Goal: Task Accomplishment & Management: Manage account settings

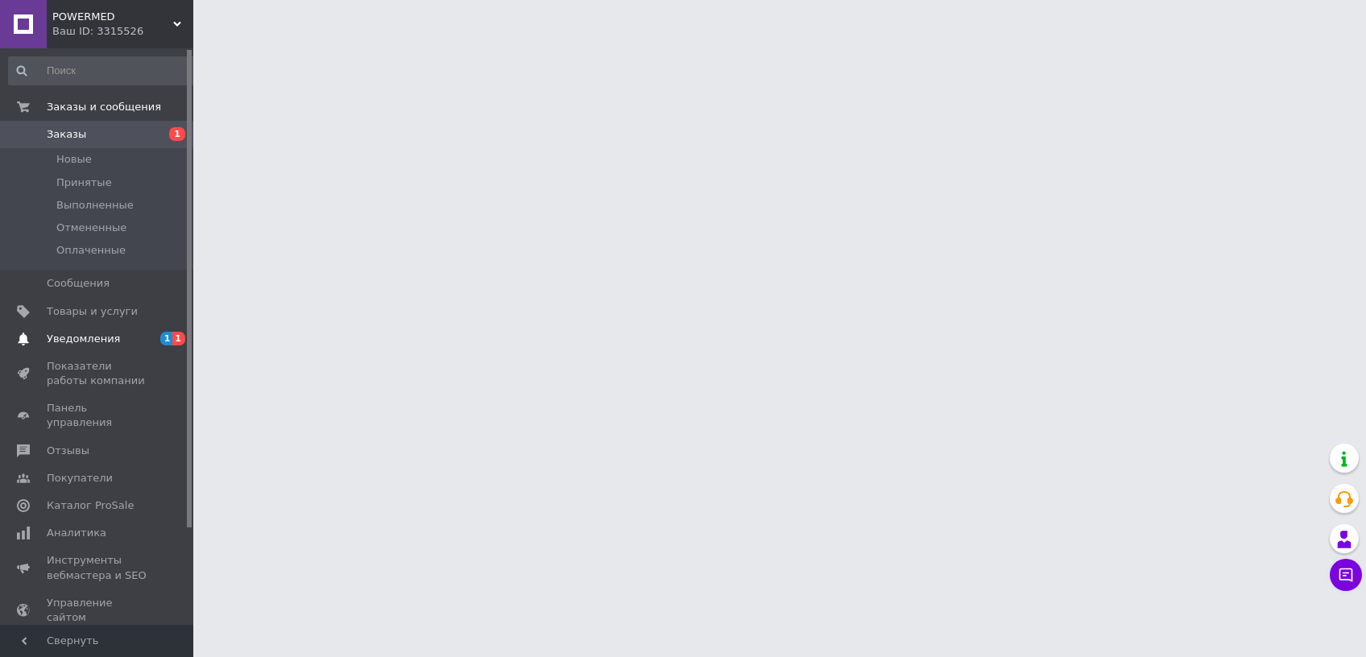
click at [83, 337] on span "Уведомления" at bounding box center [83, 339] width 73 height 14
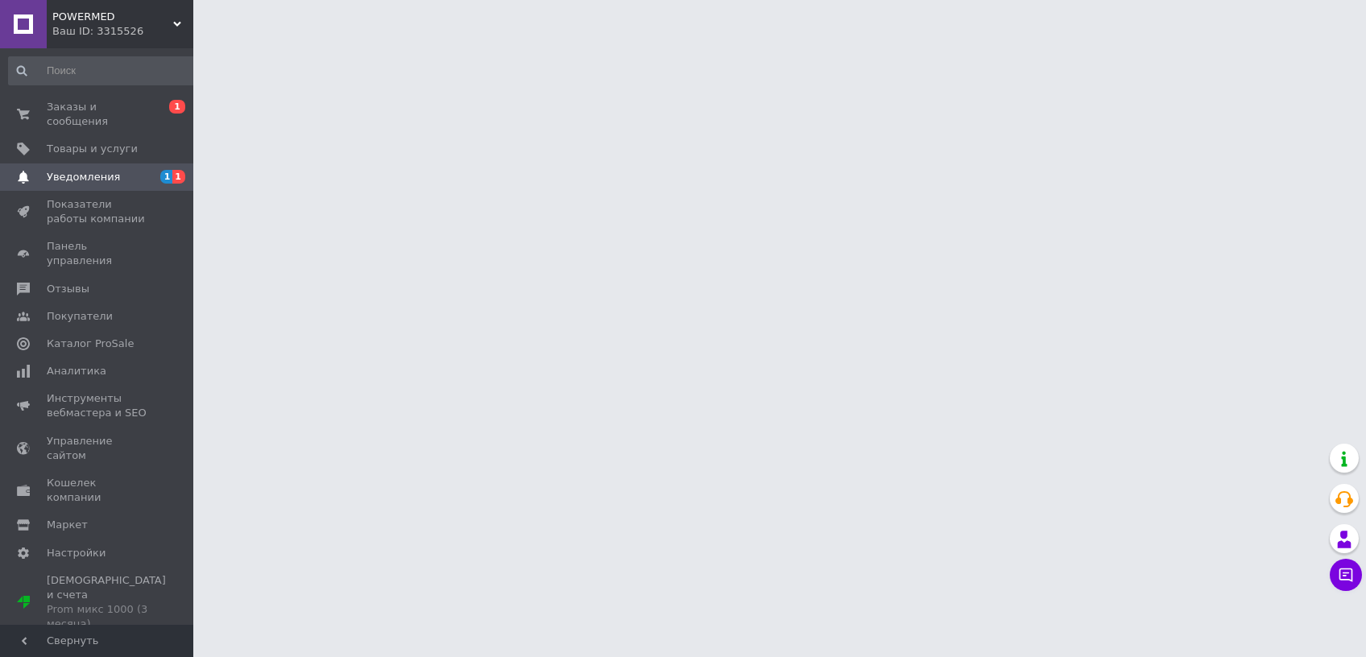
click at [83, 337] on link "Каталог ProSale" at bounding box center [104, 343] width 209 height 27
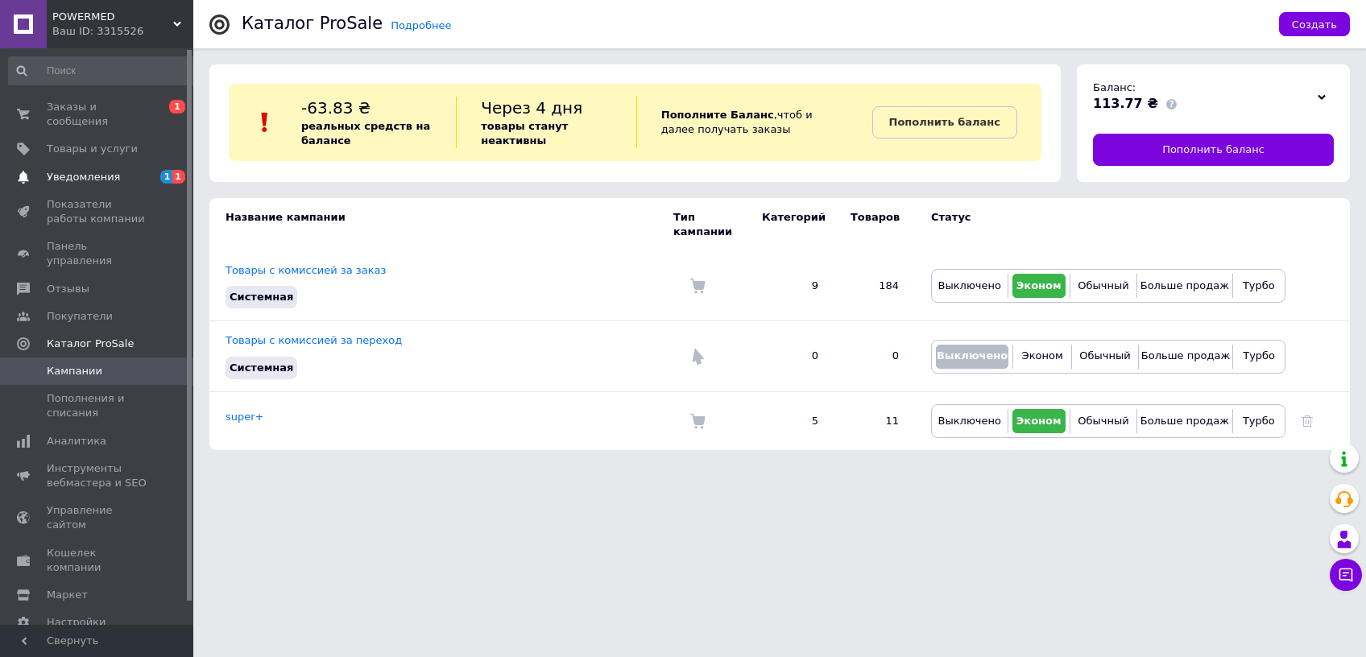
click at [67, 171] on span "Уведомления" at bounding box center [83, 177] width 73 height 14
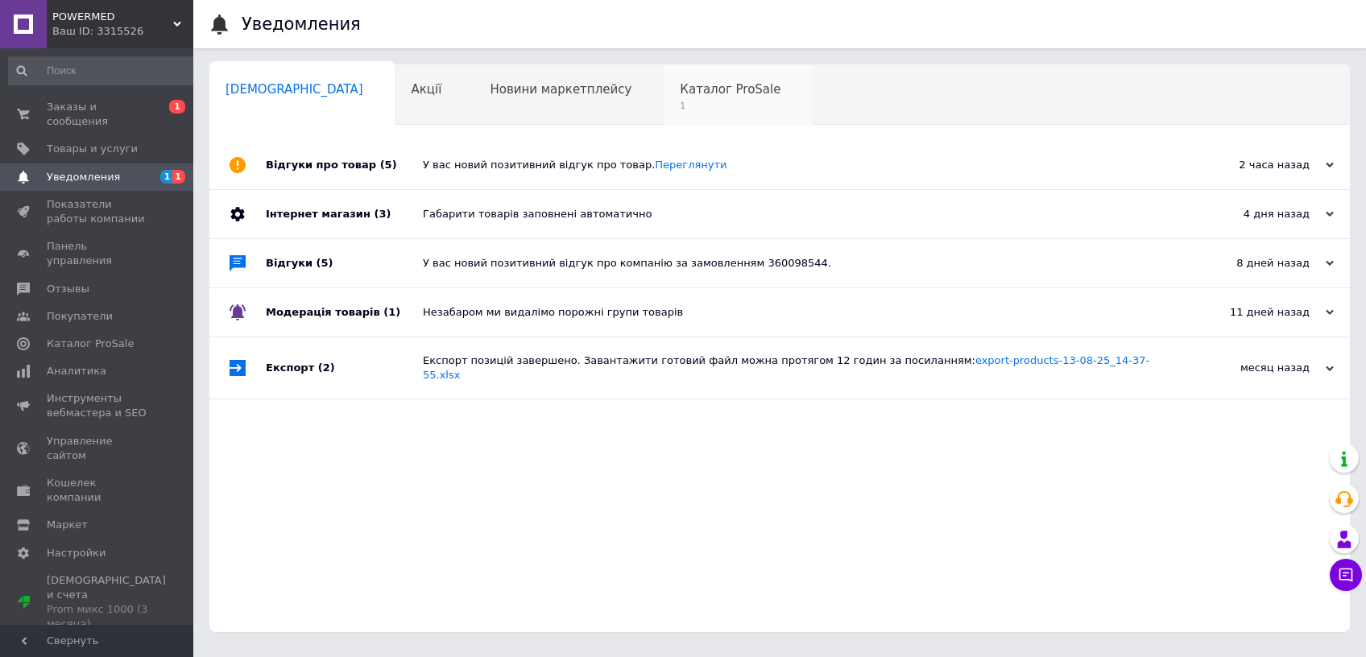
click at [680, 96] on span "Каталог ProSale" at bounding box center [730, 89] width 101 height 14
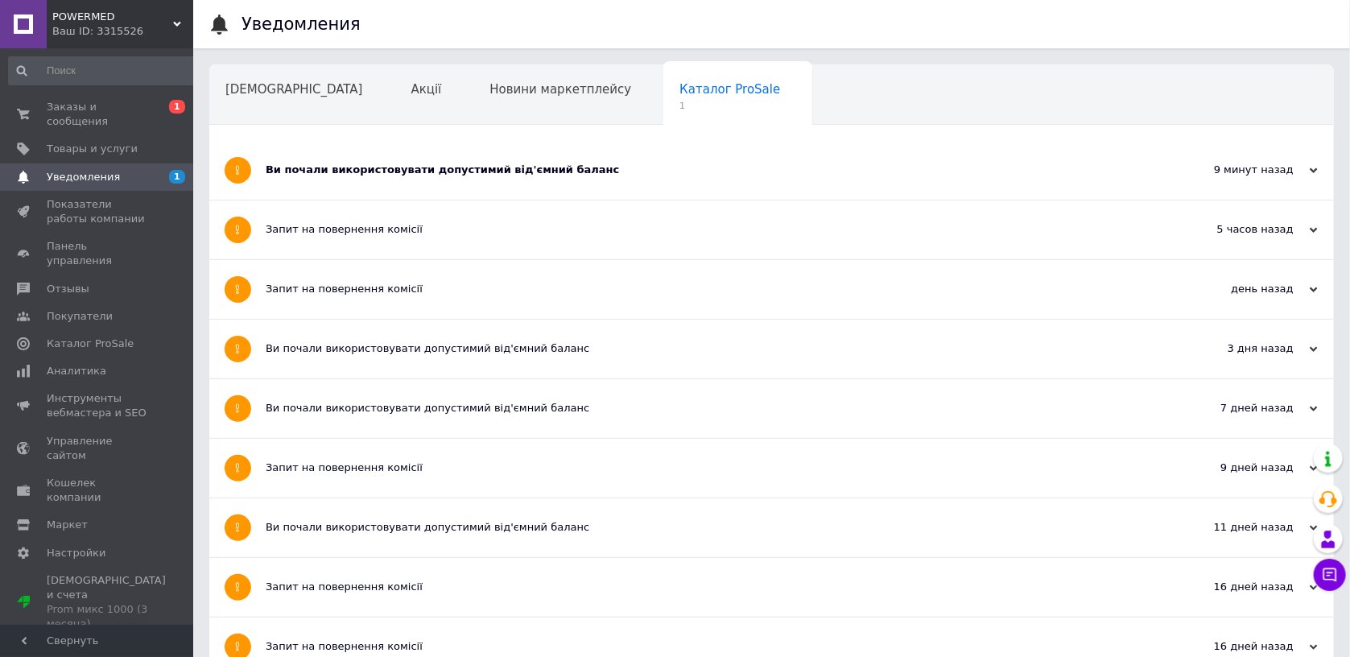
click at [678, 155] on div "Ви почали використовувати допустимий від'ємний баланс" at bounding box center [711, 170] width 891 height 59
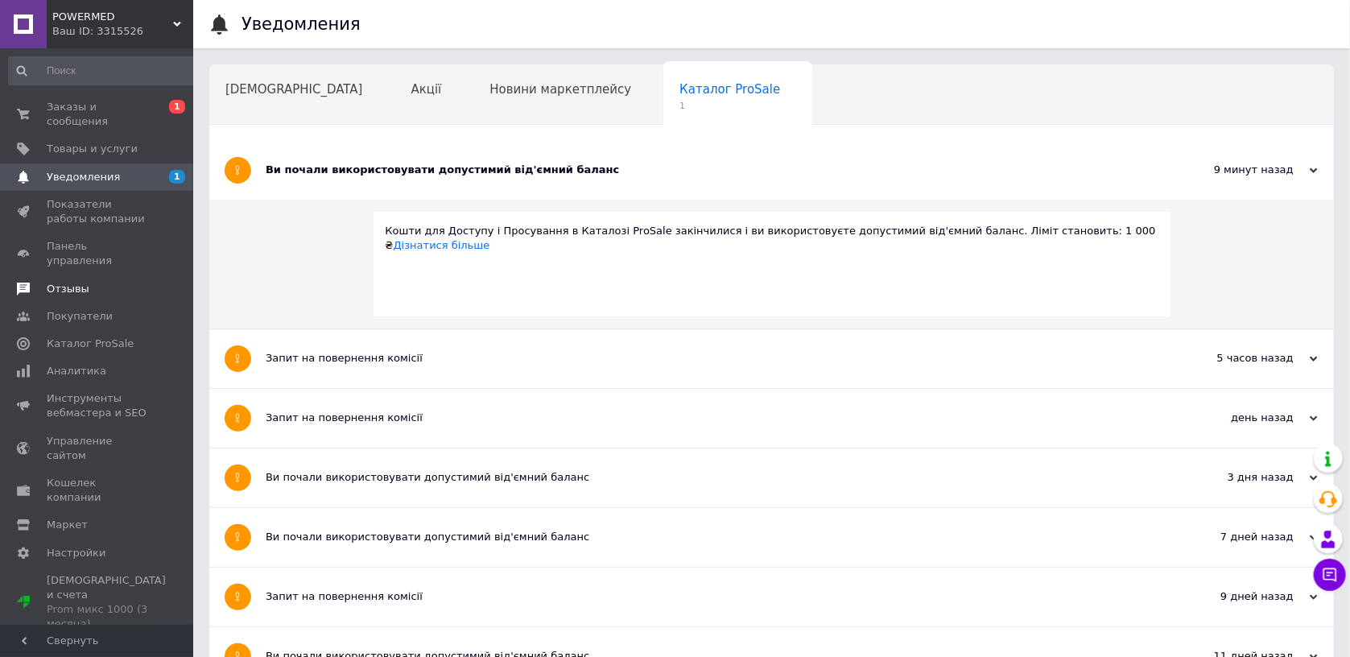
click at [81, 282] on span "Отзывы" at bounding box center [68, 289] width 43 height 14
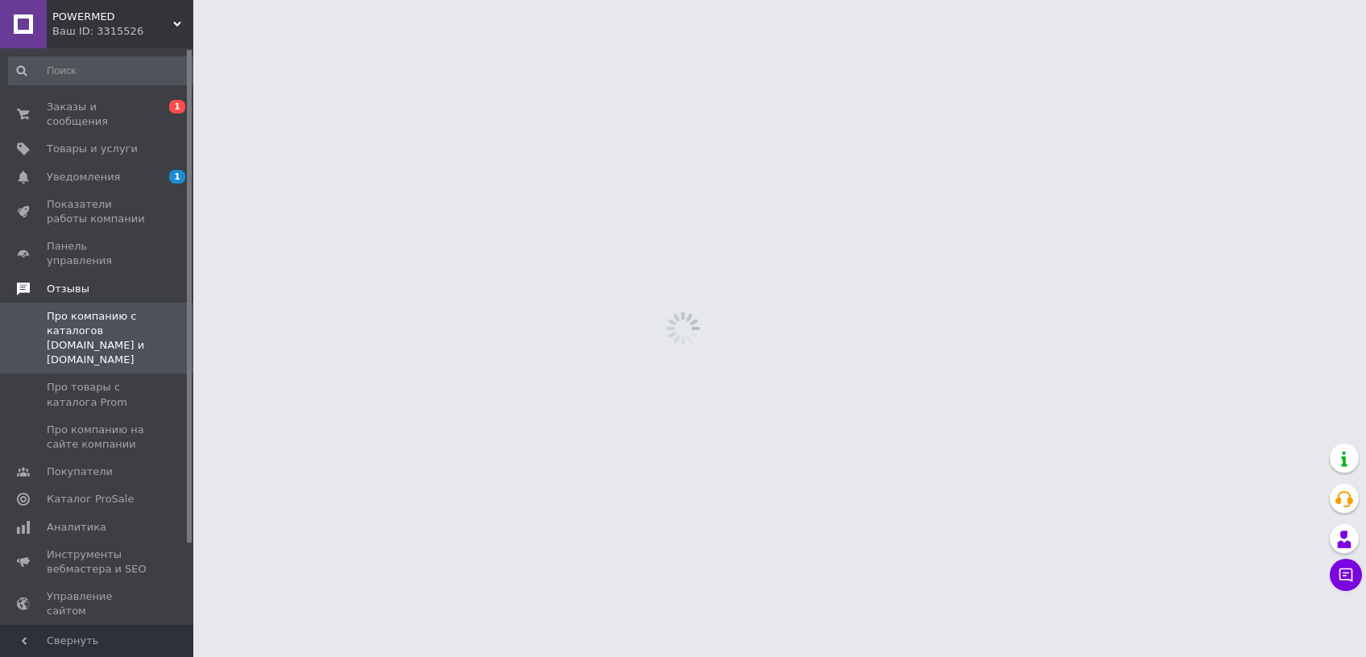
click at [80, 282] on span "Отзывы" at bounding box center [68, 289] width 43 height 14
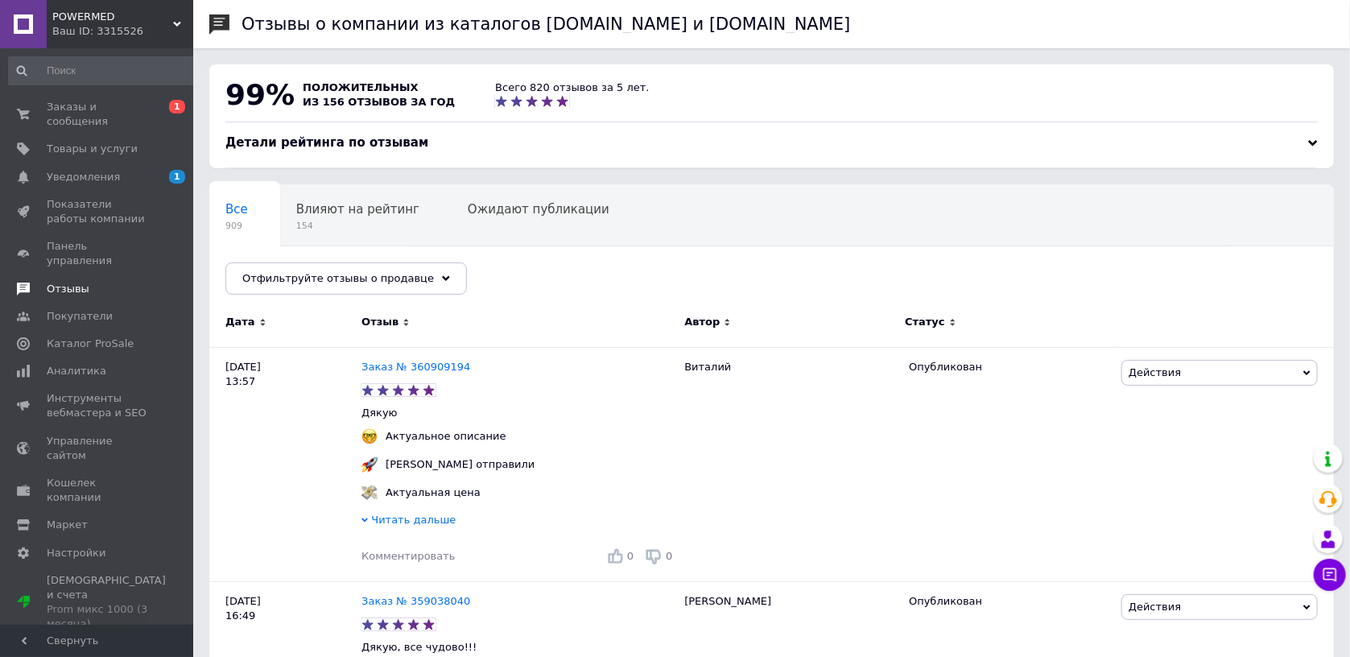
click at [85, 282] on span "Отзывы" at bounding box center [68, 289] width 43 height 14
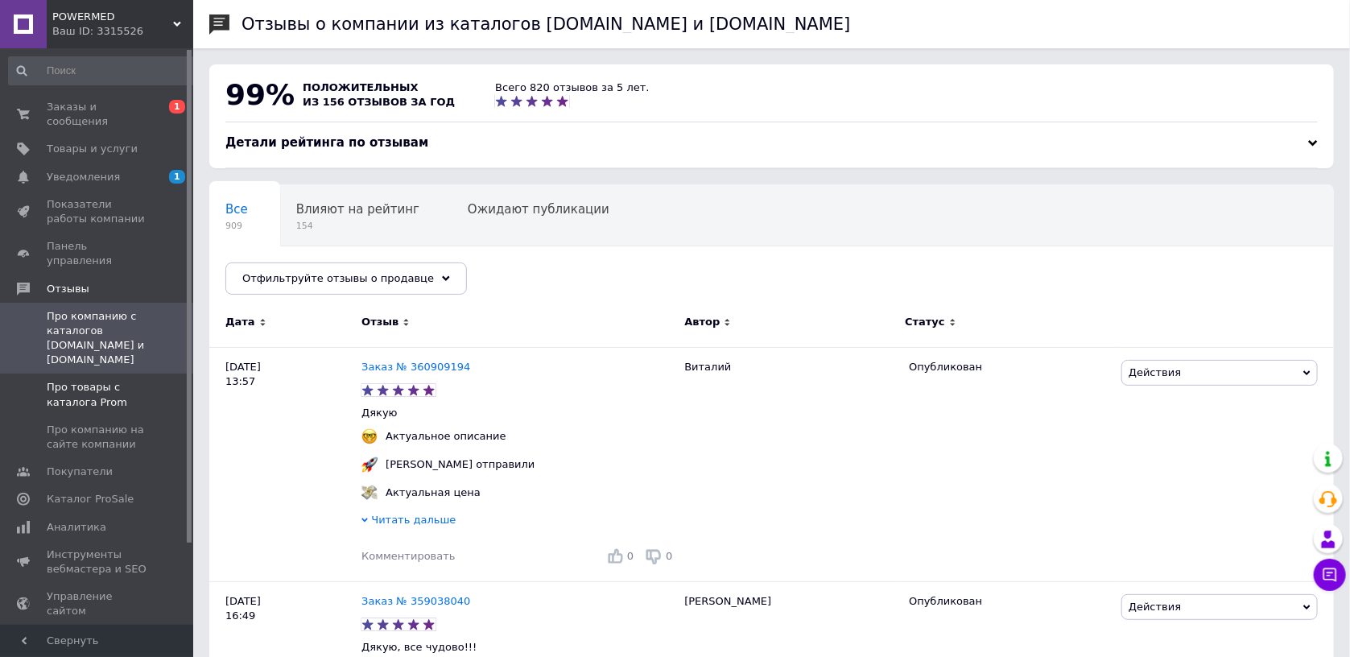
click at [89, 380] on span "Про товары с каталога Prom" at bounding box center [98, 394] width 102 height 29
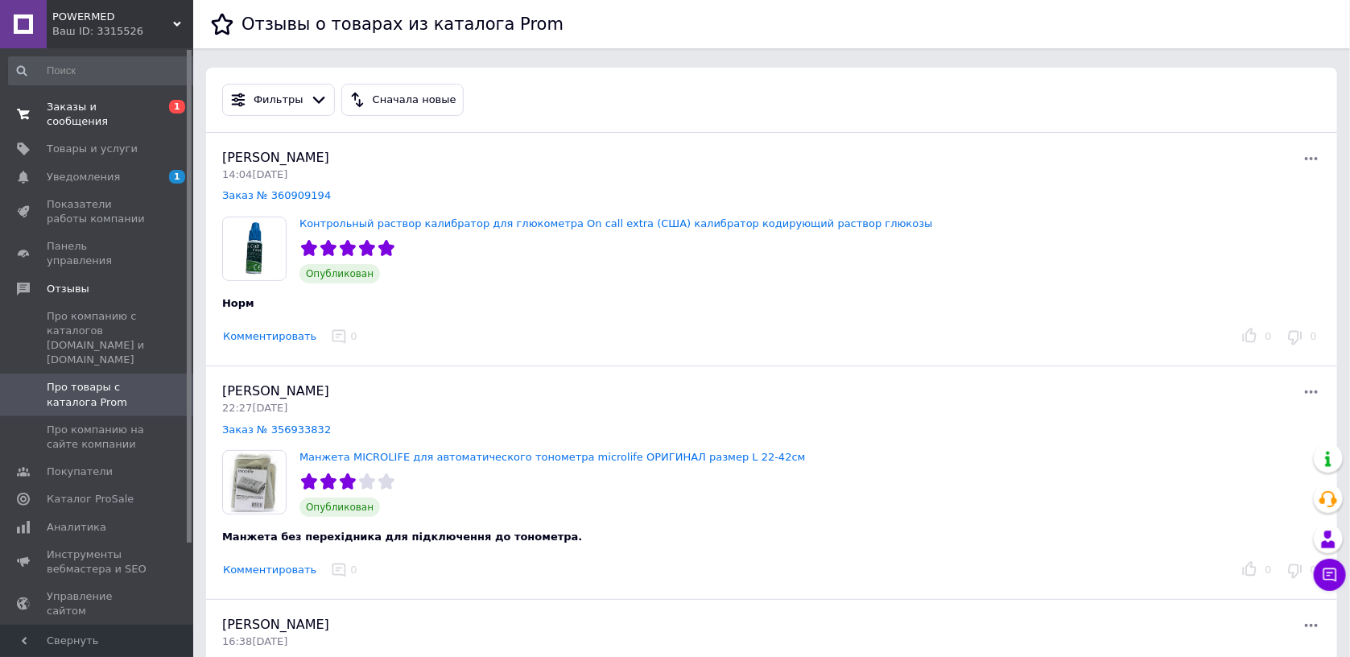
click at [82, 109] on span "Заказы и сообщения" at bounding box center [98, 114] width 102 height 29
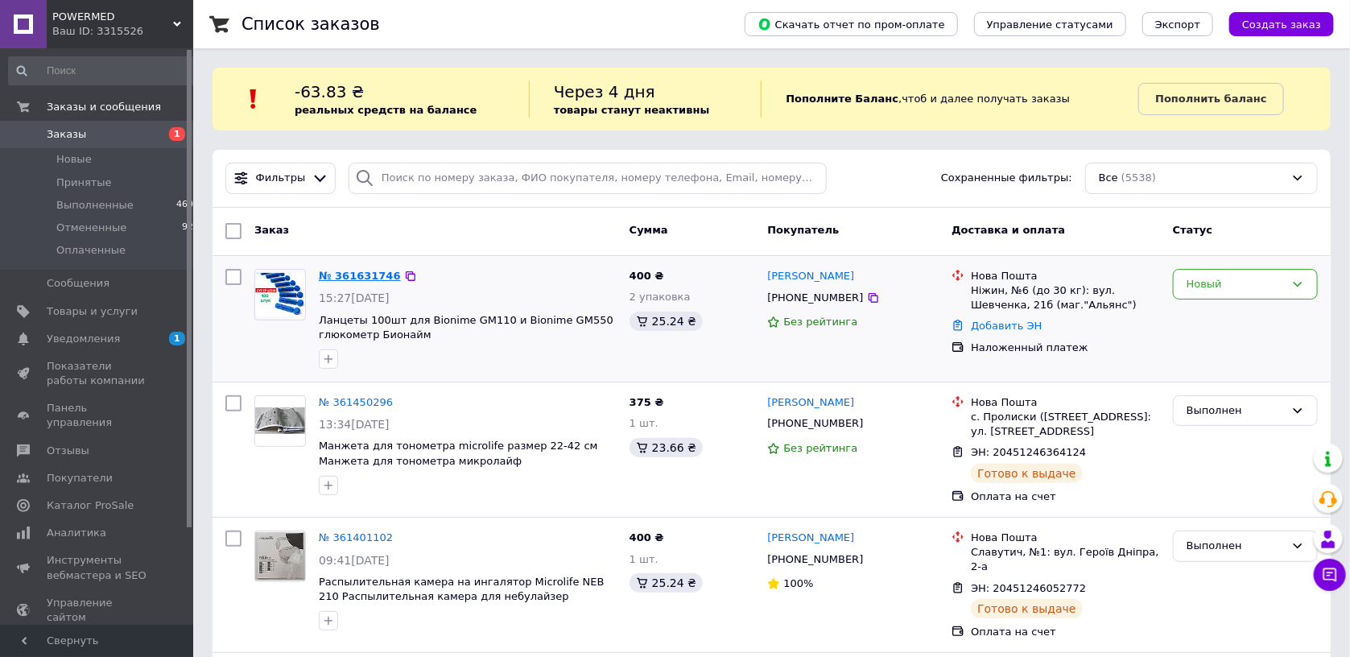
click at [352, 271] on link "№ 361631746" at bounding box center [360, 276] width 82 height 12
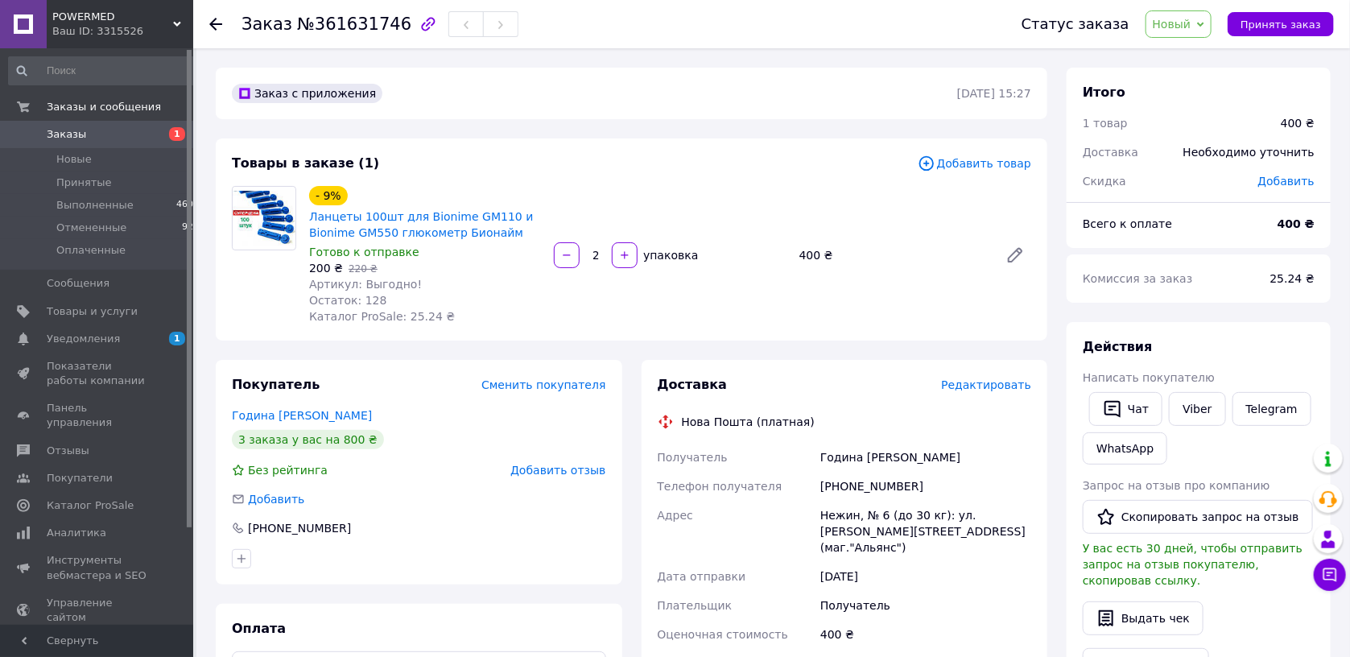
click at [1183, 10] on span "Новый" at bounding box center [1179, 23] width 67 height 27
click at [1180, 56] on li "Принят" at bounding box center [1189, 56] width 85 height 24
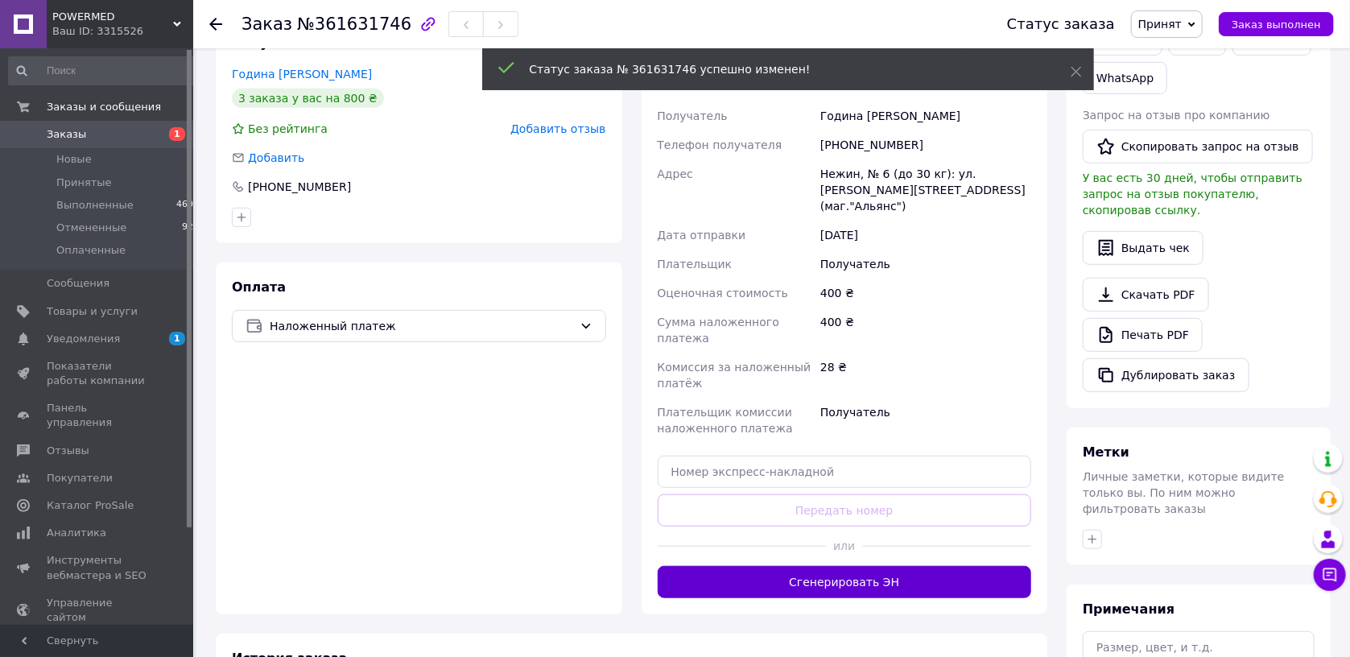
click at [732, 566] on button "Сгенерировать ЭН" at bounding box center [845, 582] width 374 height 32
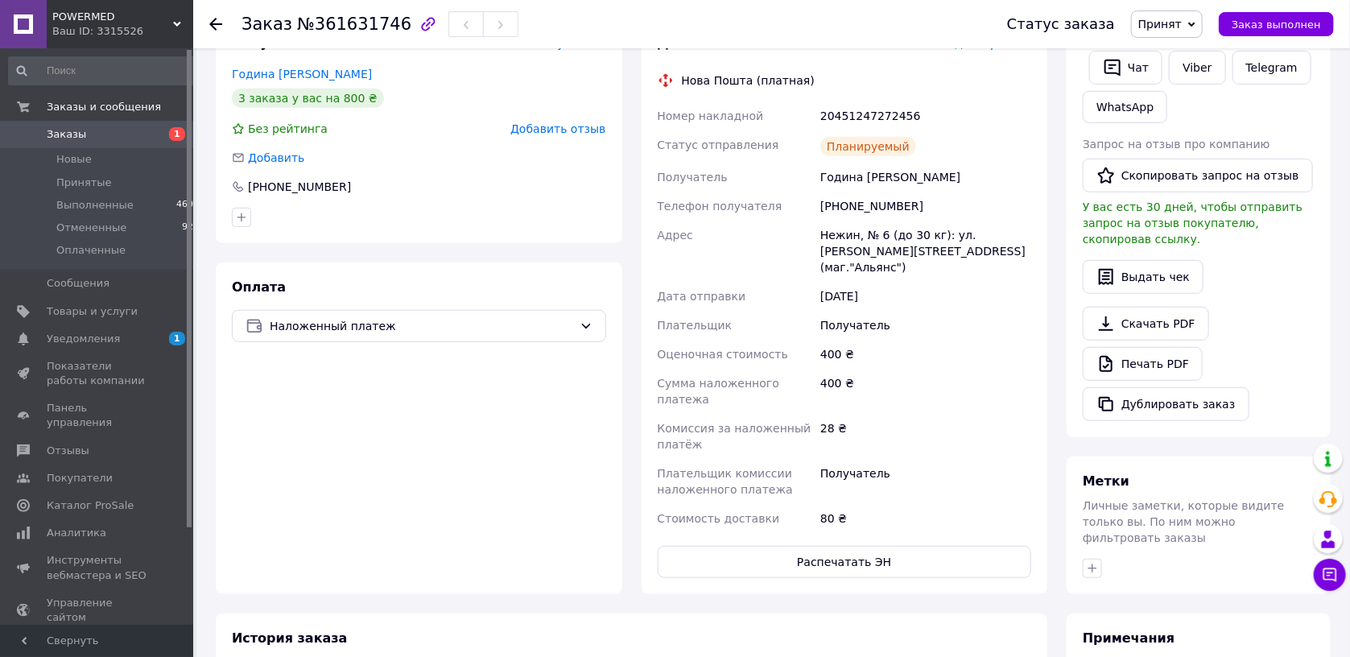
click at [73, 131] on span "Заказы" at bounding box center [66, 134] width 39 height 14
